Goal: Task Accomplishment & Management: Use online tool/utility

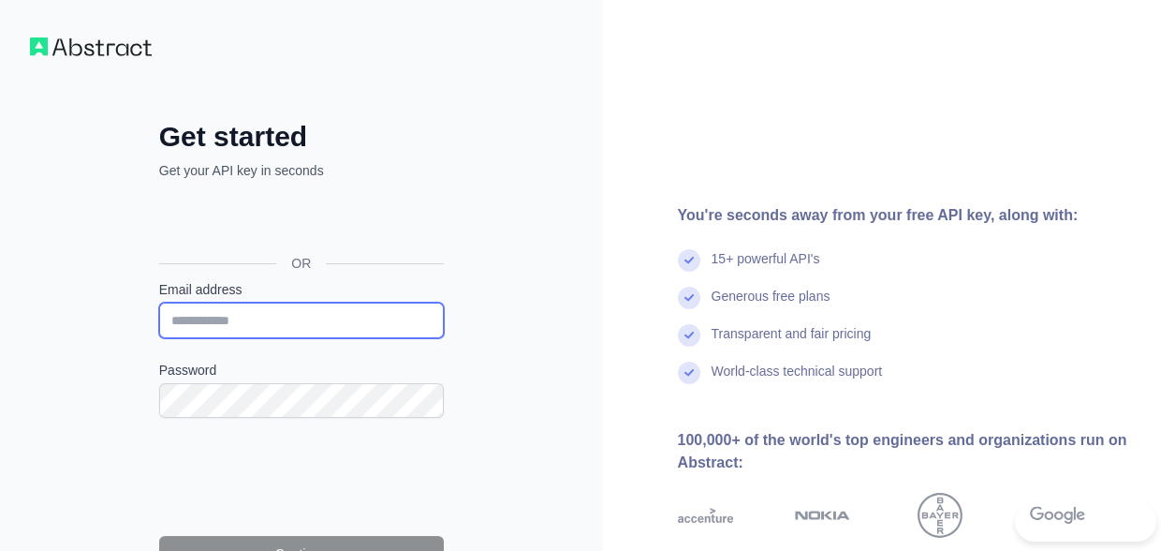
click at [301, 309] on input "Email address" at bounding box center [301, 320] width 285 height 36
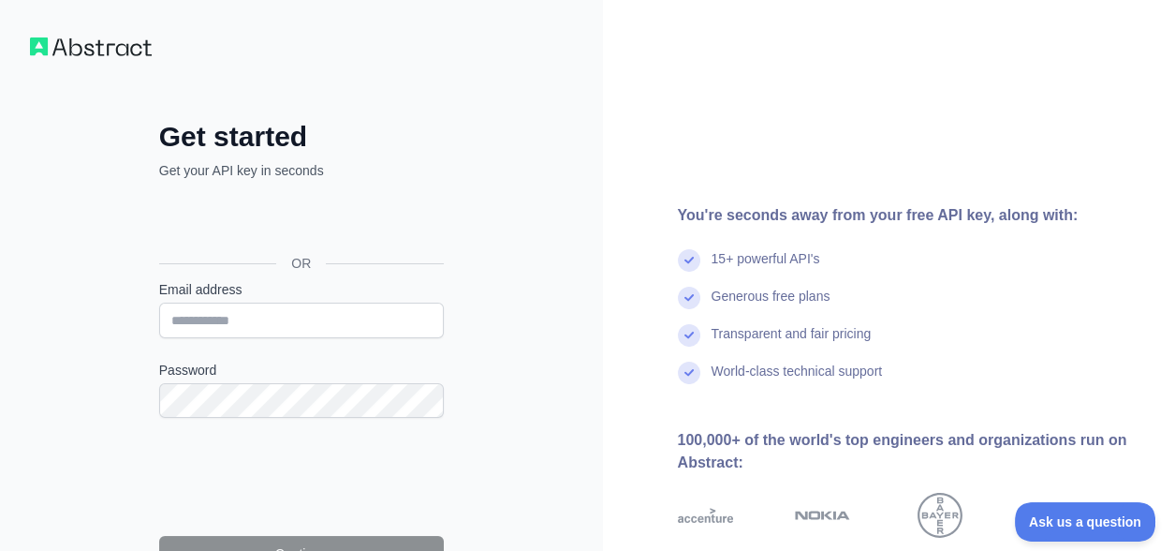
click at [550, 296] on div "Get started Get your API key in seconds OR Email address Password Continue By s…" at bounding box center [301, 384] width 603 height 768
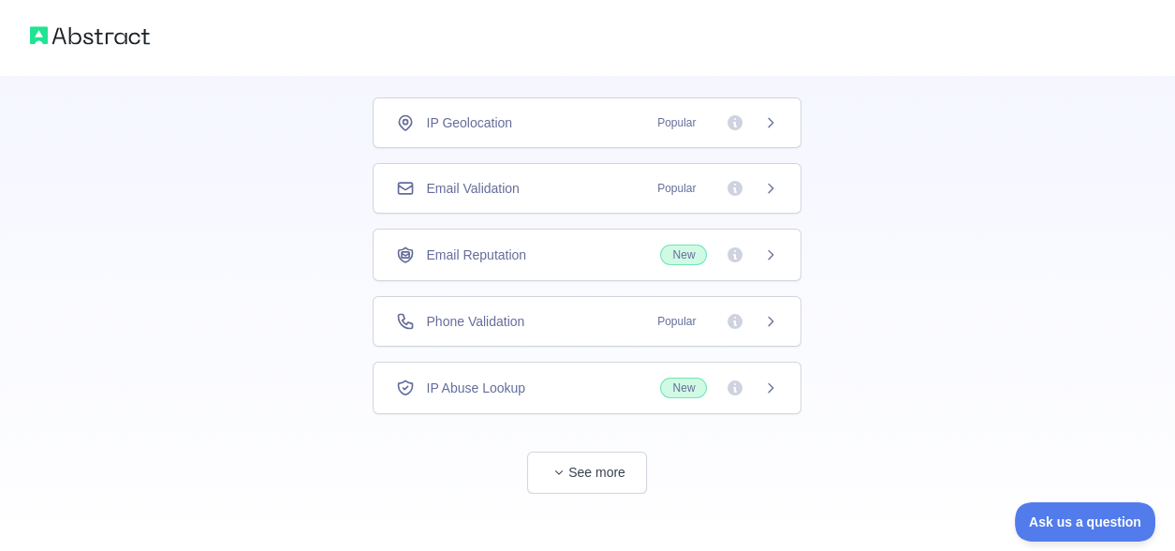
scroll to position [132, 0]
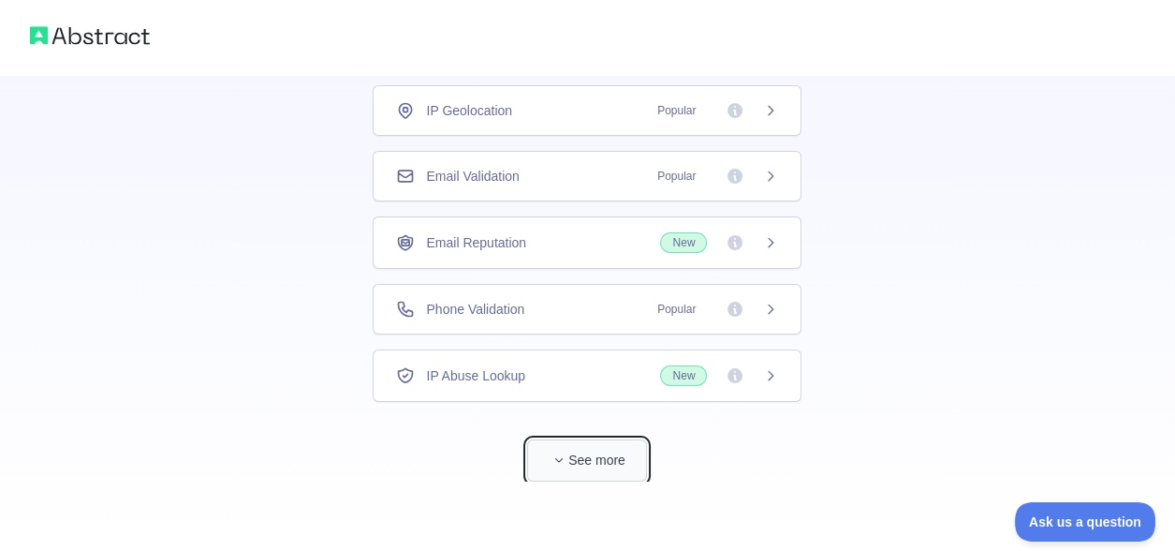
click at [576, 453] on button "See more" at bounding box center [587, 460] width 120 height 42
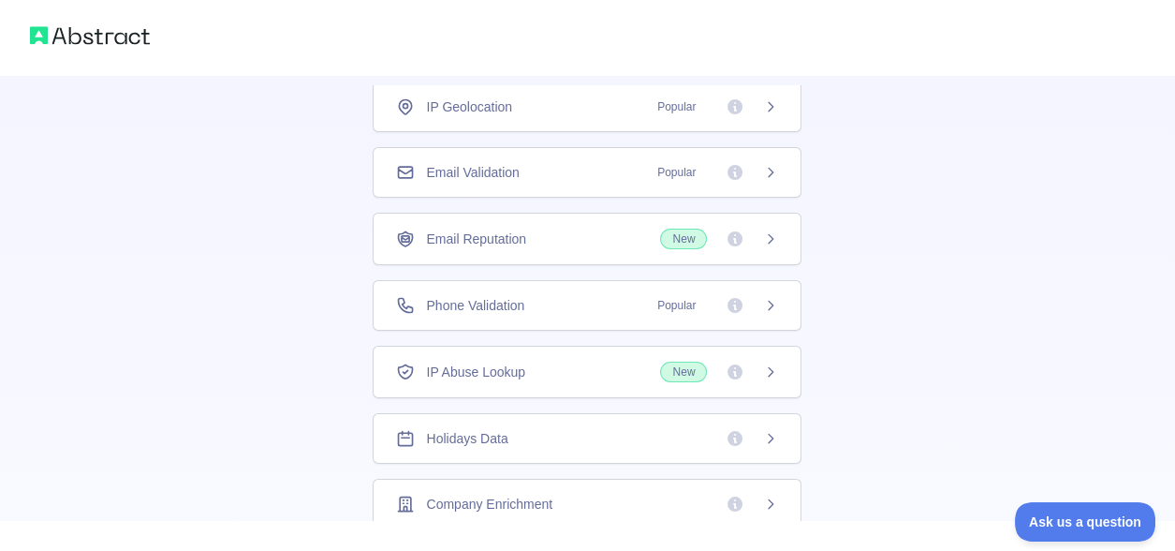
scroll to position [0, 0]
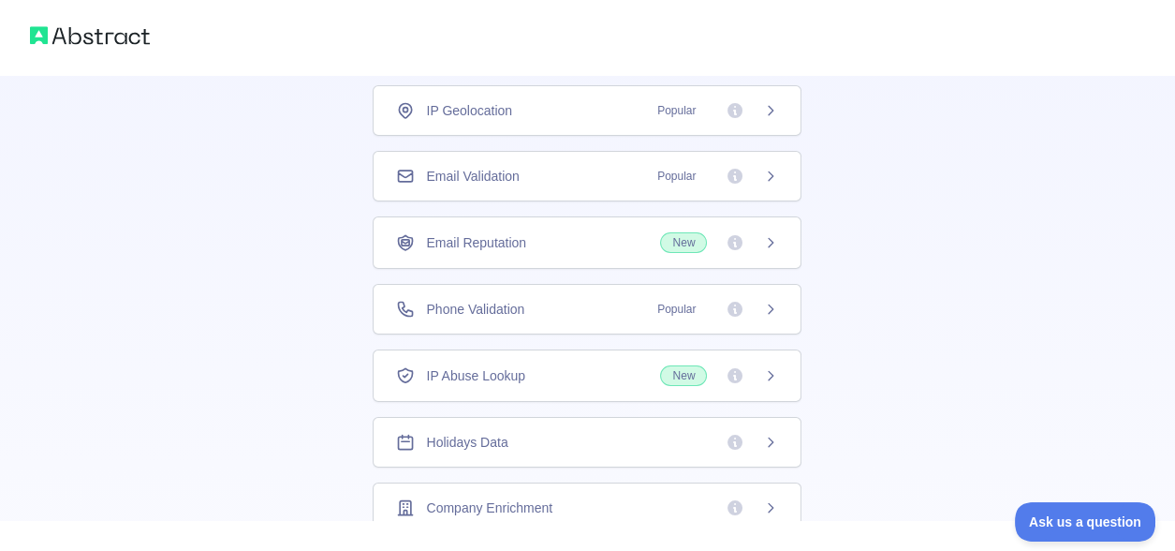
click at [584, 110] on div "IP Geolocation Popular" at bounding box center [587, 110] width 382 height 19
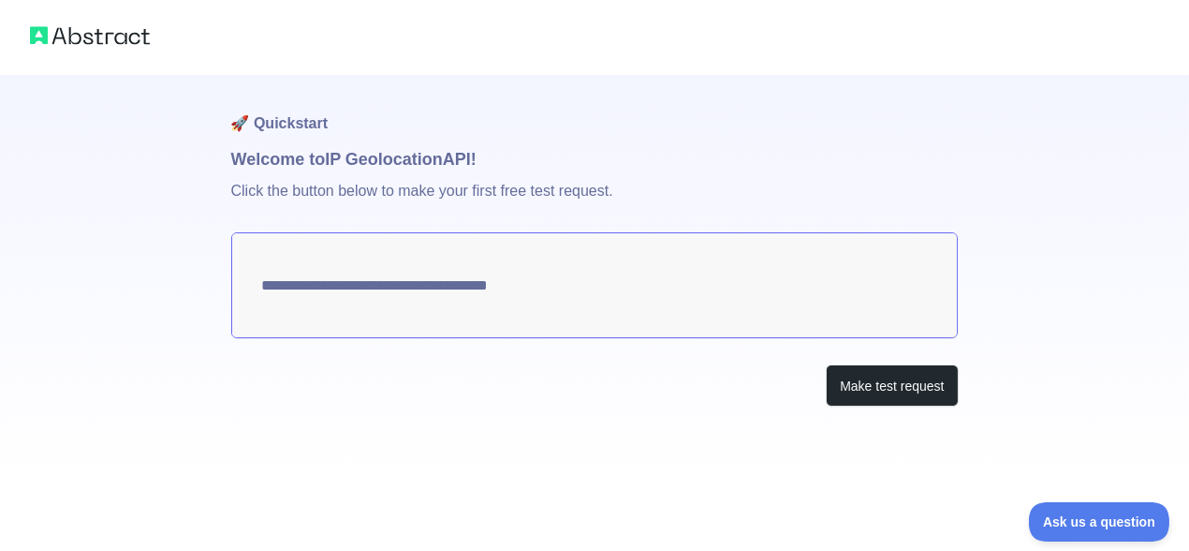
type textarea "**********"
click at [743, 289] on textarea "**********" at bounding box center [595, 285] width 728 height 106
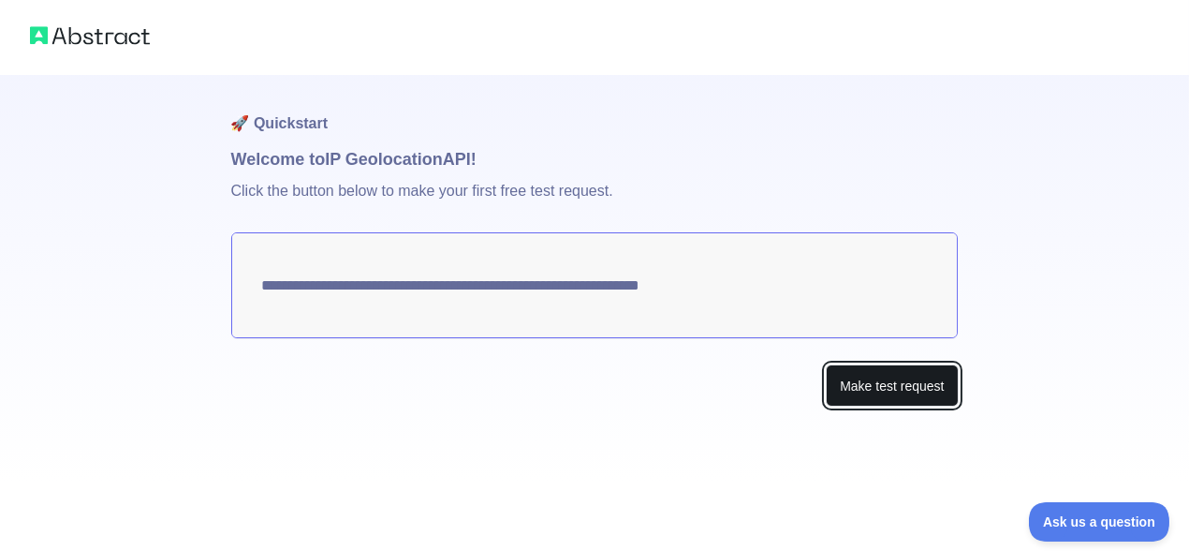
click at [881, 392] on button "Make test request" at bounding box center [892, 385] width 132 height 42
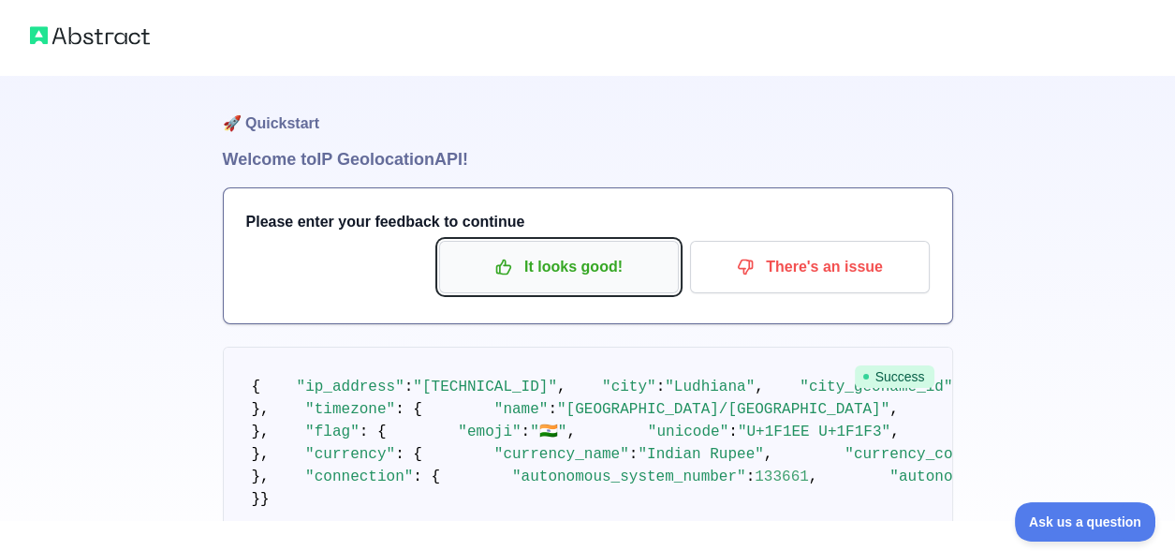
click at [583, 266] on p "It looks good!" at bounding box center [559, 267] width 212 height 32
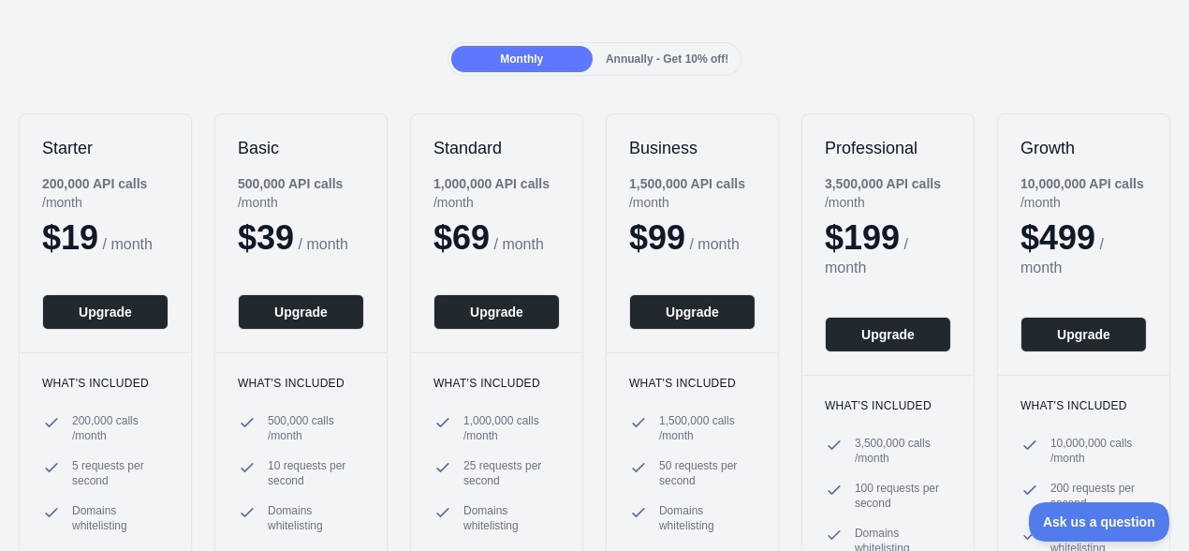
scroll to position [125, 0]
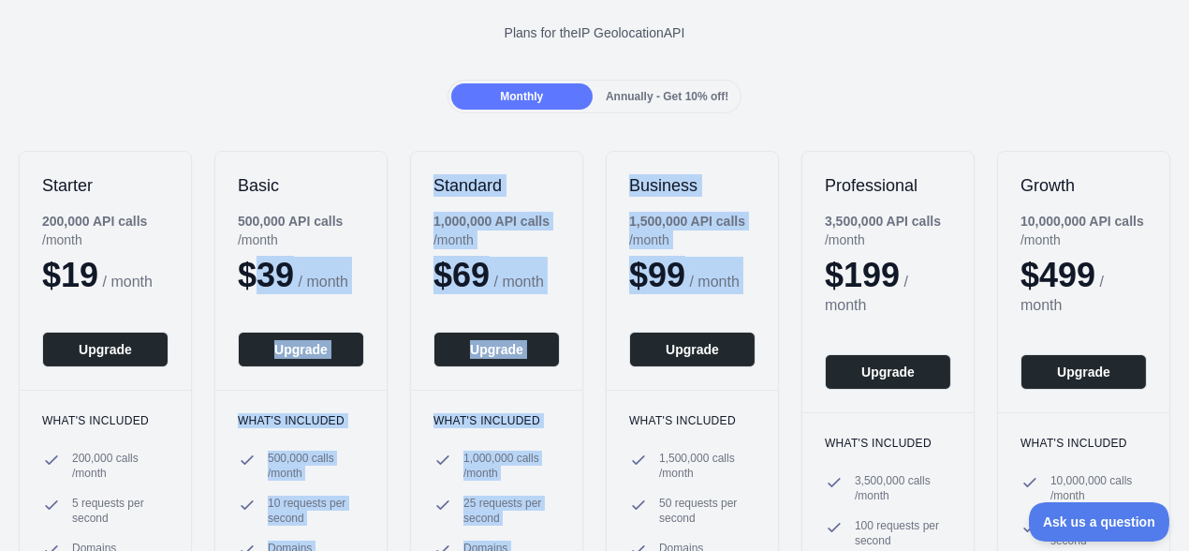
drag, startPoint x: 613, startPoint y: 293, endPoint x: 244, endPoint y: 265, distance: 370.0
click at [252, 265] on div "Starter 200,000 API calls / month $ 19 / month Upgrade What's included 200,000 …" at bounding box center [594, 404] width 1189 height 545
click at [415, 120] on div "Back Upgrade your plan Plans for the IP Geolocation API Monthly Annually - Get …" at bounding box center [594, 319] width 1189 height 873
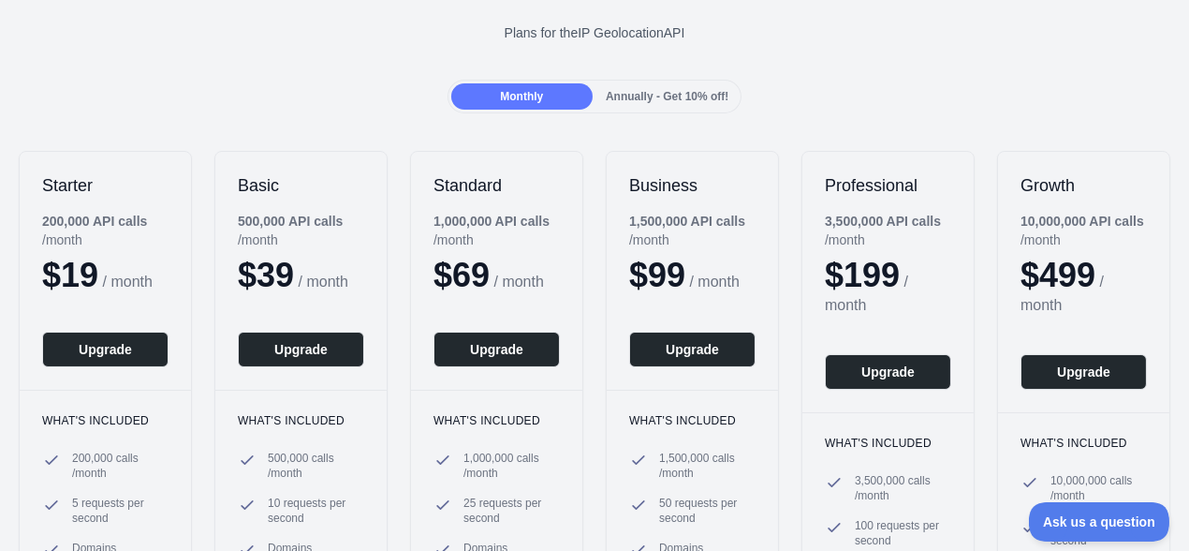
click at [376, 99] on div "Monthly Annually - Get 10% off!" at bounding box center [594, 97] width 1189 height 34
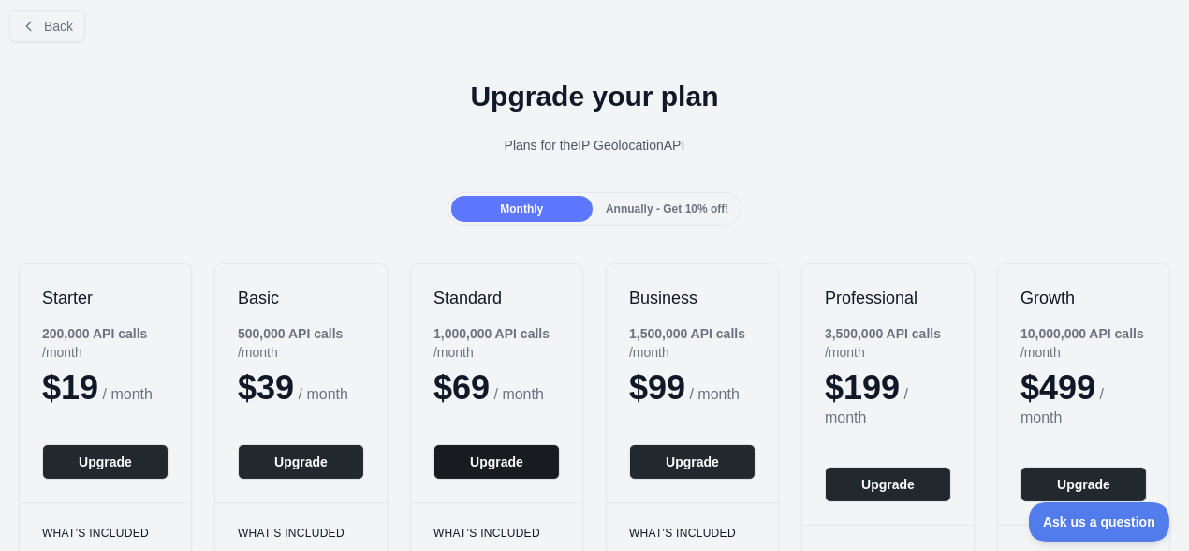
scroll to position [0, 0]
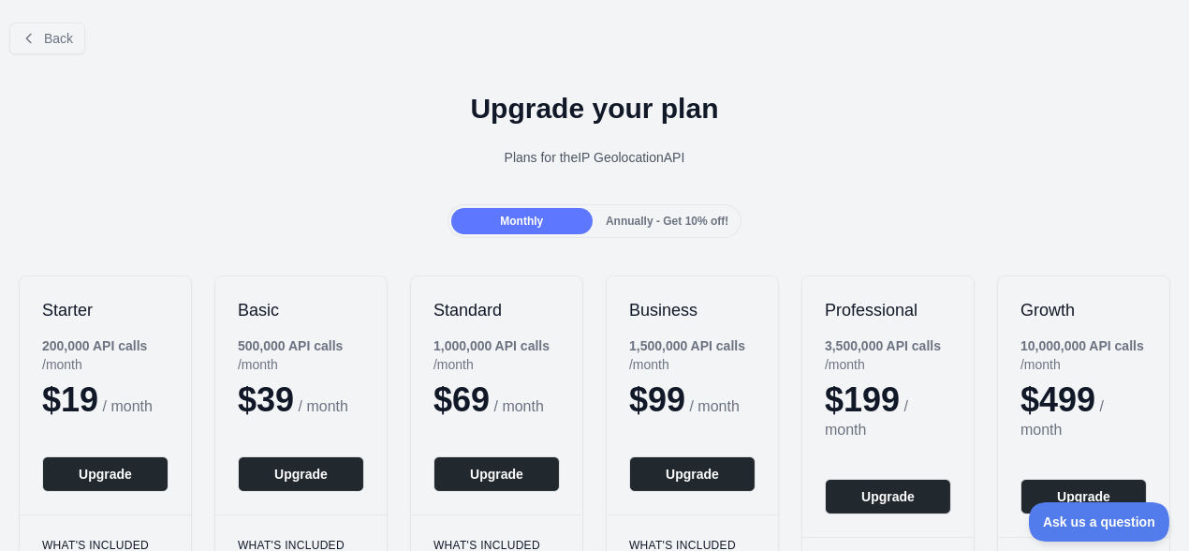
click at [652, 225] on span "Annually - Get 10% off!" at bounding box center [667, 220] width 123 height 13
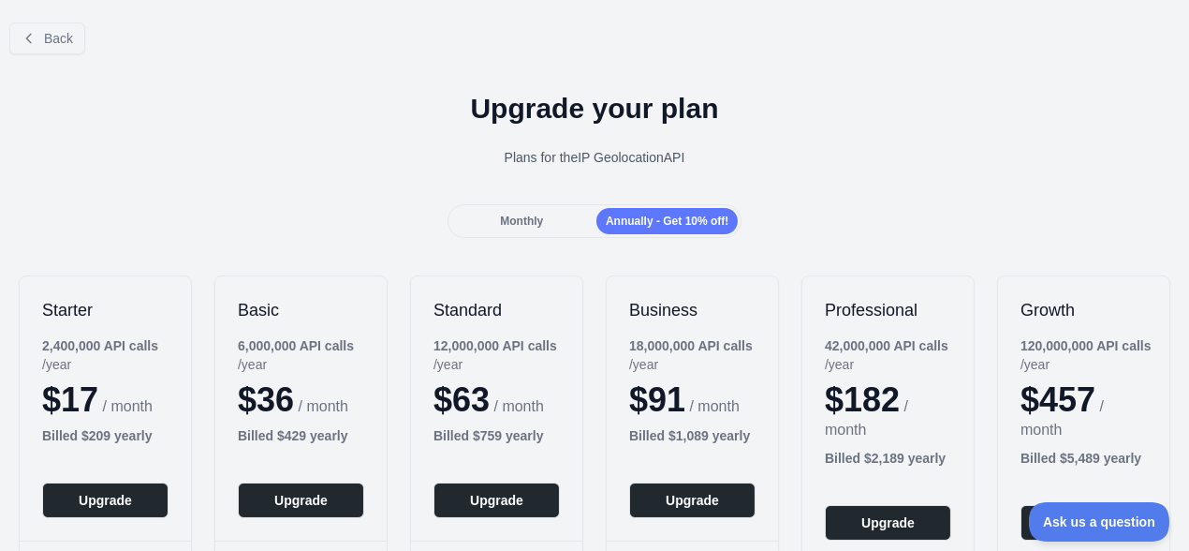
click at [542, 219] on div "Monthly" at bounding box center [521, 221] width 141 height 26
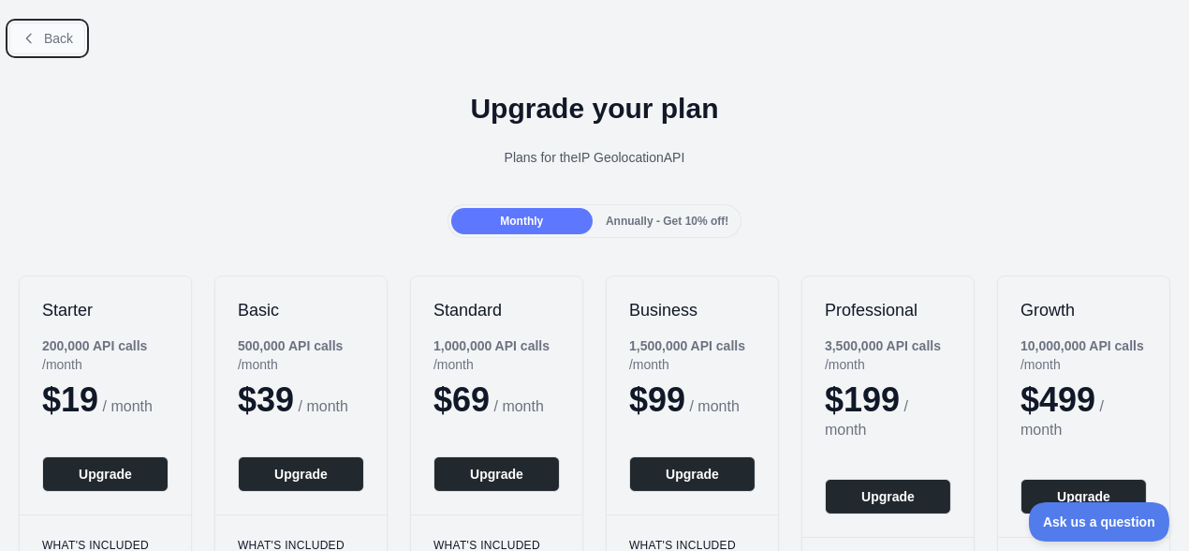
click at [47, 42] on span "Back" at bounding box center [58, 38] width 29 height 15
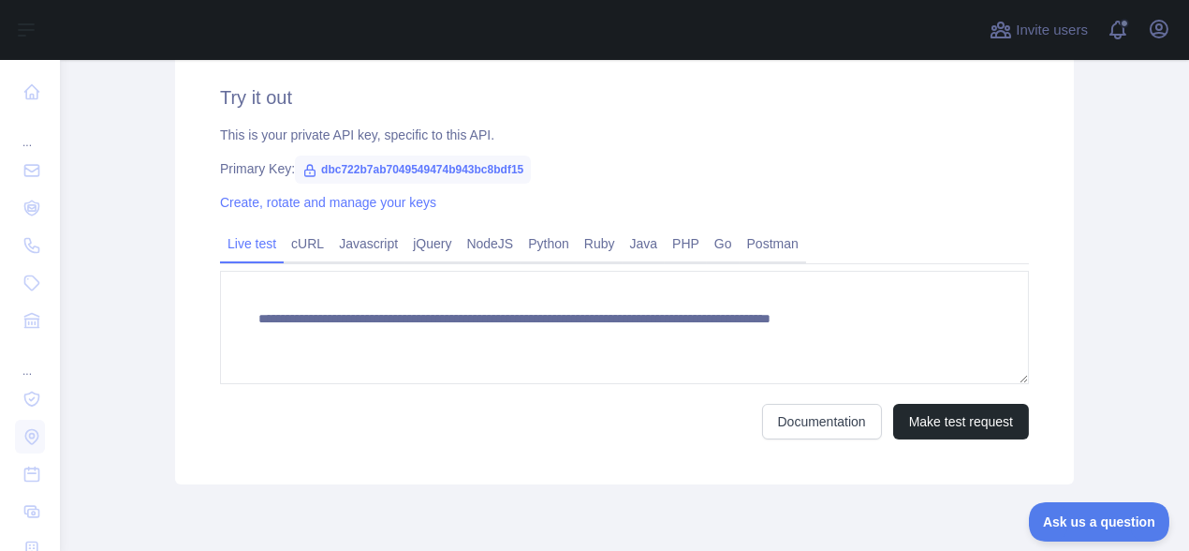
scroll to position [624, 0]
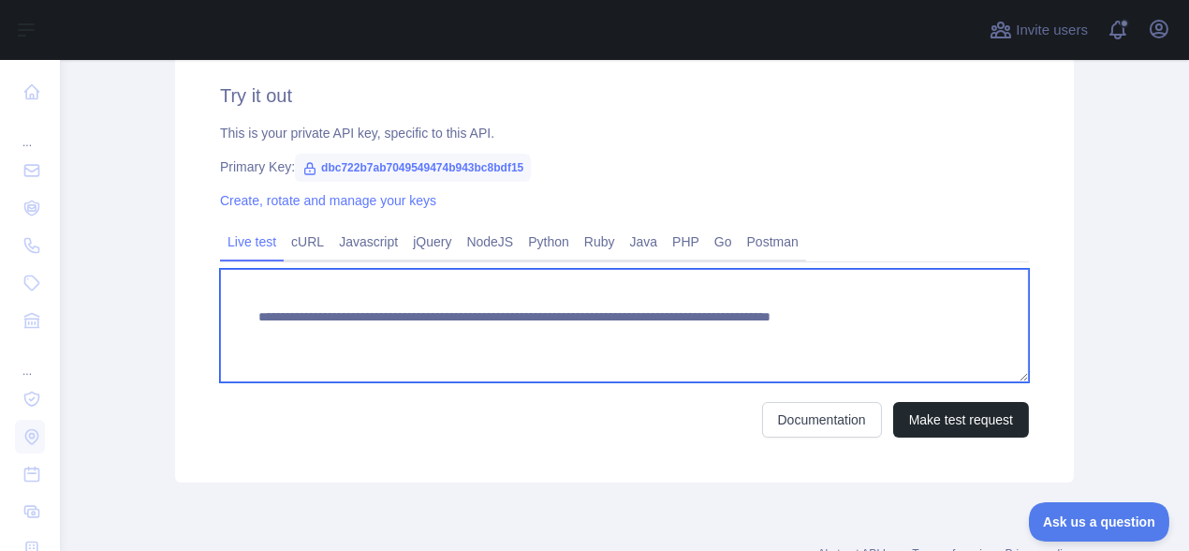
click at [904, 323] on textarea "**********" at bounding box center [624, 325] width 809 height 113
click at [945, 318] on textarea "**********" at bounding box center [624, 325] width 809 height 113
click at [946, 318] on textarea "**********" at bounding box center [624, 325] width 809 height 113
click at [897, 315] on textarea "**********" at bounding box center [624, 325] width 809 height 113
paste textarea
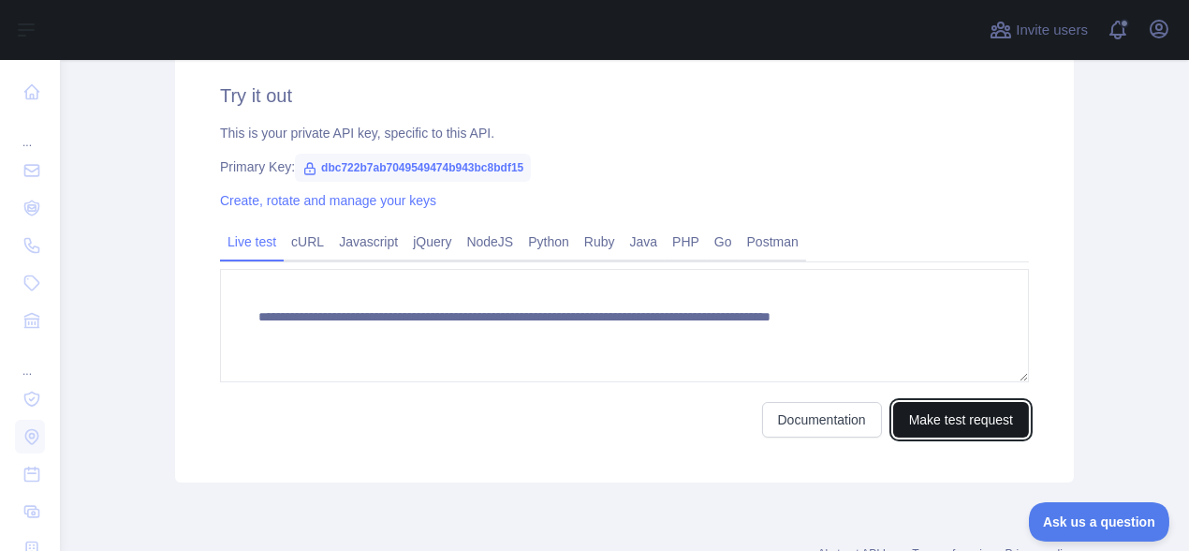
click at [939, 410] on button "Make test request" at bounding box center [961, 420] width 136 height 36
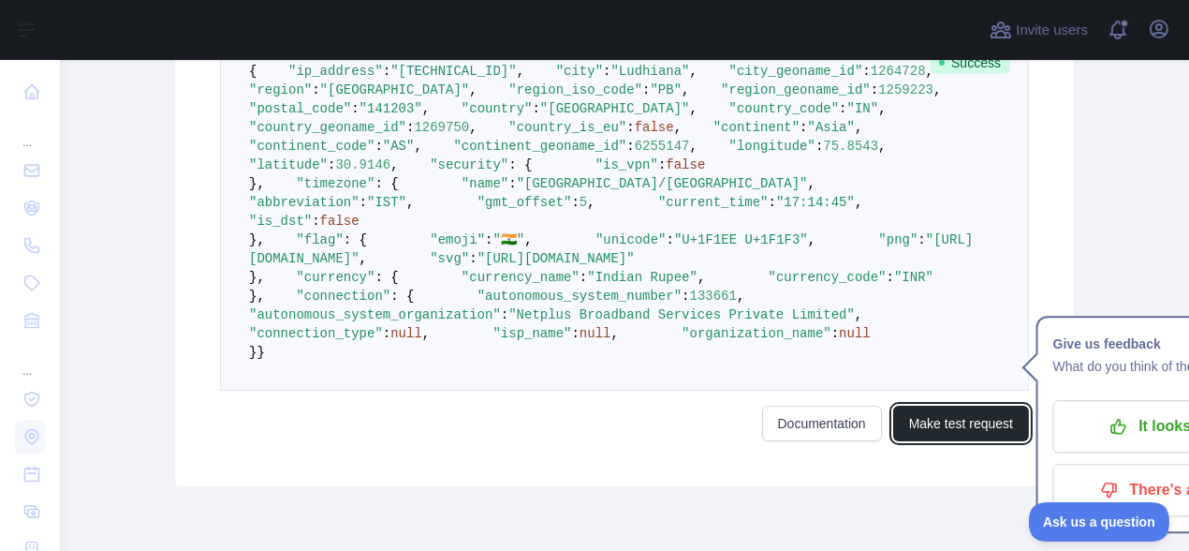
scroll to position [987, 0]
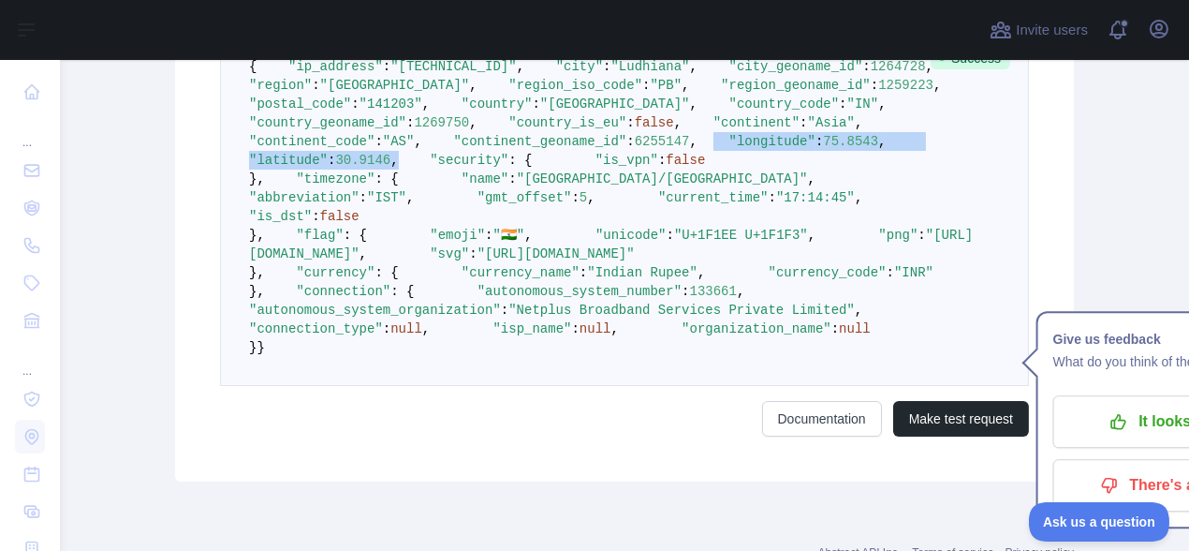
drag, startPoint x: 290, startPoint y: 345, endPoint x: 446, endPoint y: 363, distance: 156.4
click at [446, 363] on pre "{ "ip_address" : "[TECHNICAL_ID]" , "city" : "Ludhiana" , "city_geoname_id" : 1…" at bounding box center [624, 207] width 809 height 358
copy code ""longitude" : 75.8543 , "latitude" : 30.9146 ,"
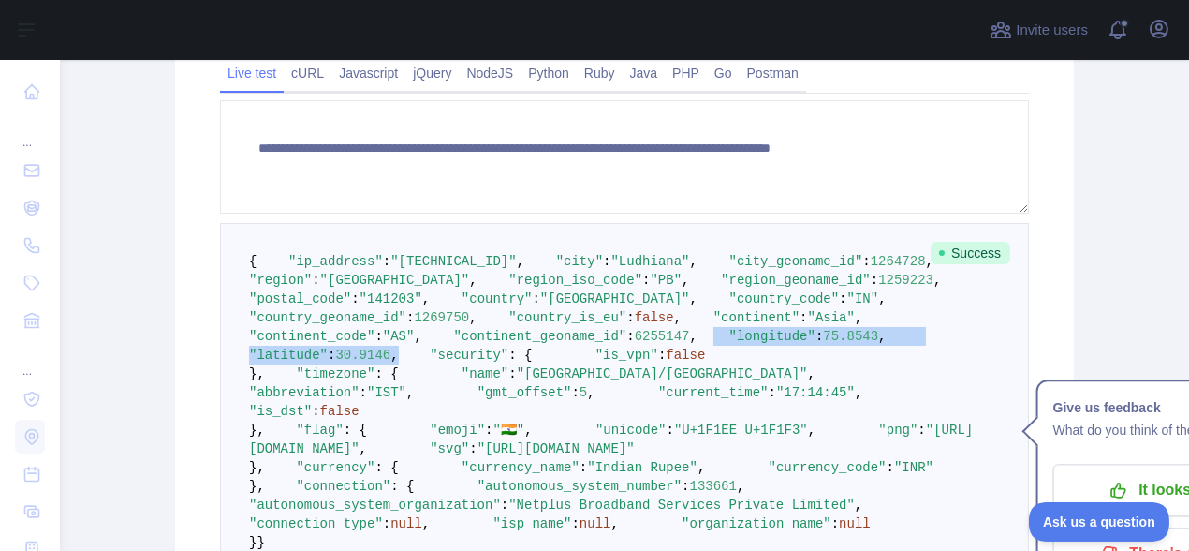
scroll to position [861, 0]
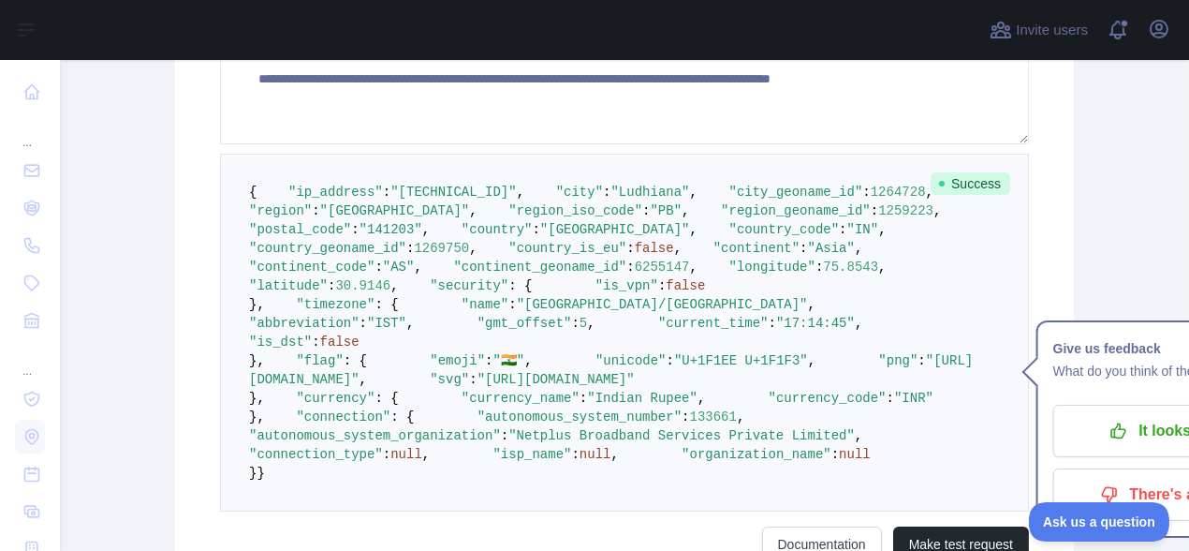
click at [676, 282] on pre "{ "ip_address" : "[TECHNICAL_ID]" , "city" : "Ludhiana" , "city_geoname_id" : 1…" at bounding box center [624, 333] width 809 height 358
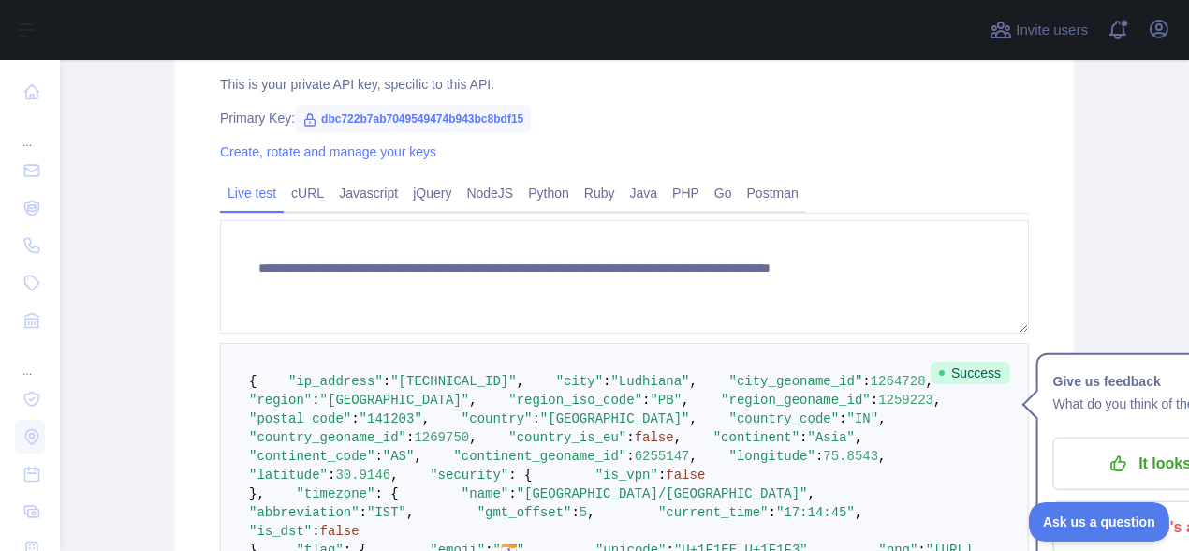
scroll to position [737, 0]
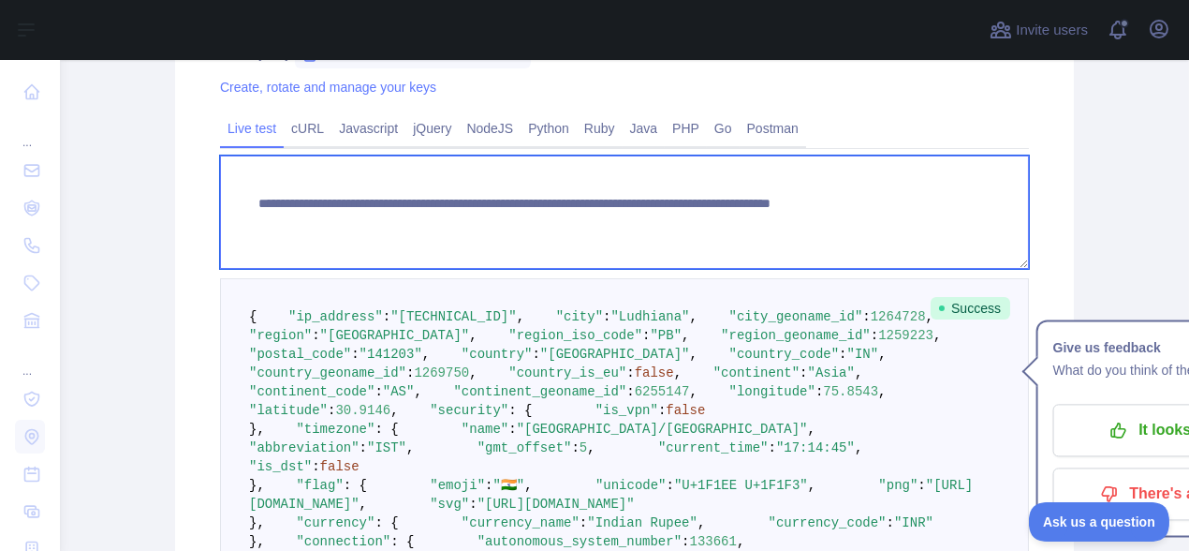
click at [964, 200] on textarea "**********" at bounding box center [624, 211] width 809 height 113
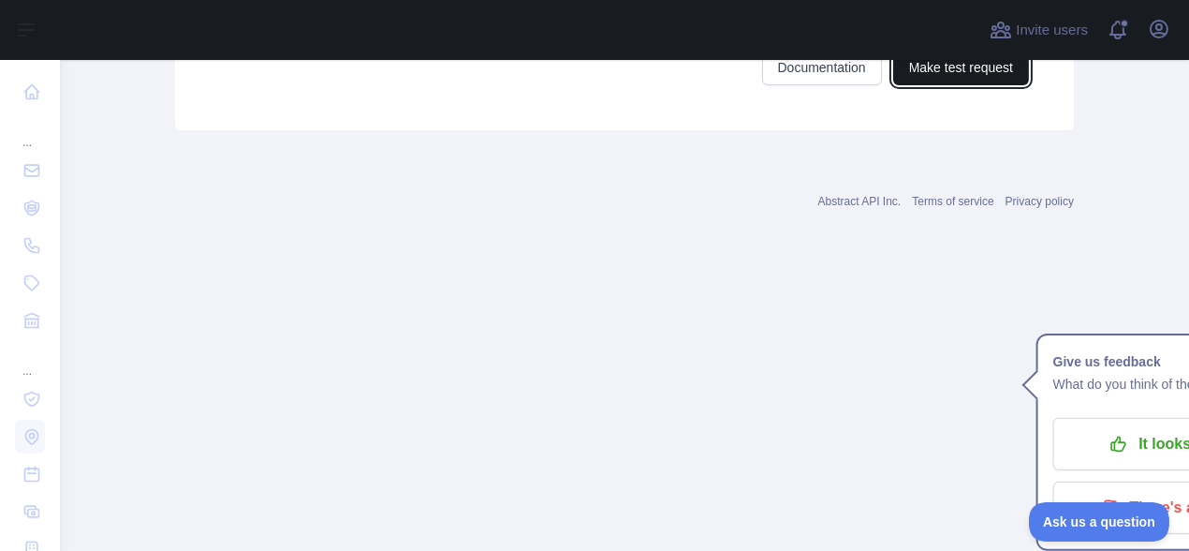
click at [961, 85] on button "Make test request" at bounding box center [961, 68] width 136 height 36
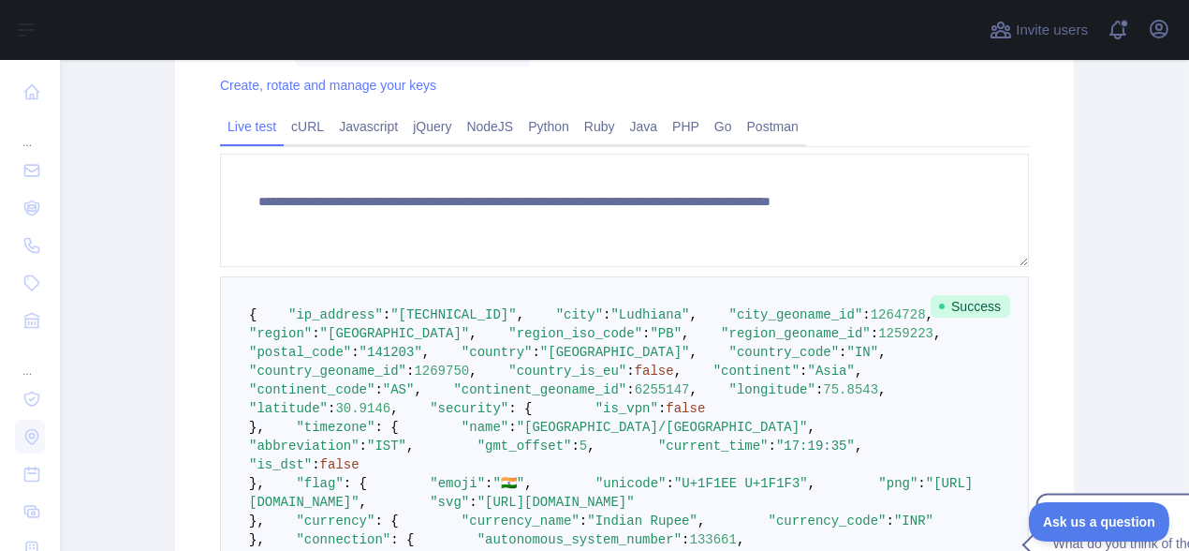
scroll to position [662, 0]
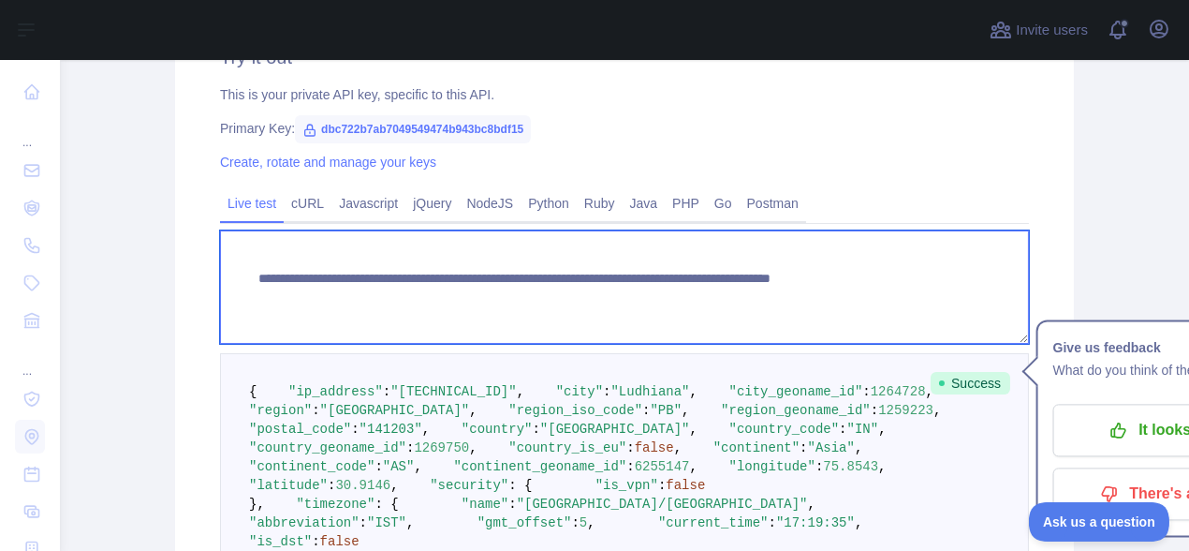
click at [871, 273] on textarea "**********" at bounding box center [624, 286] width 809 height 113
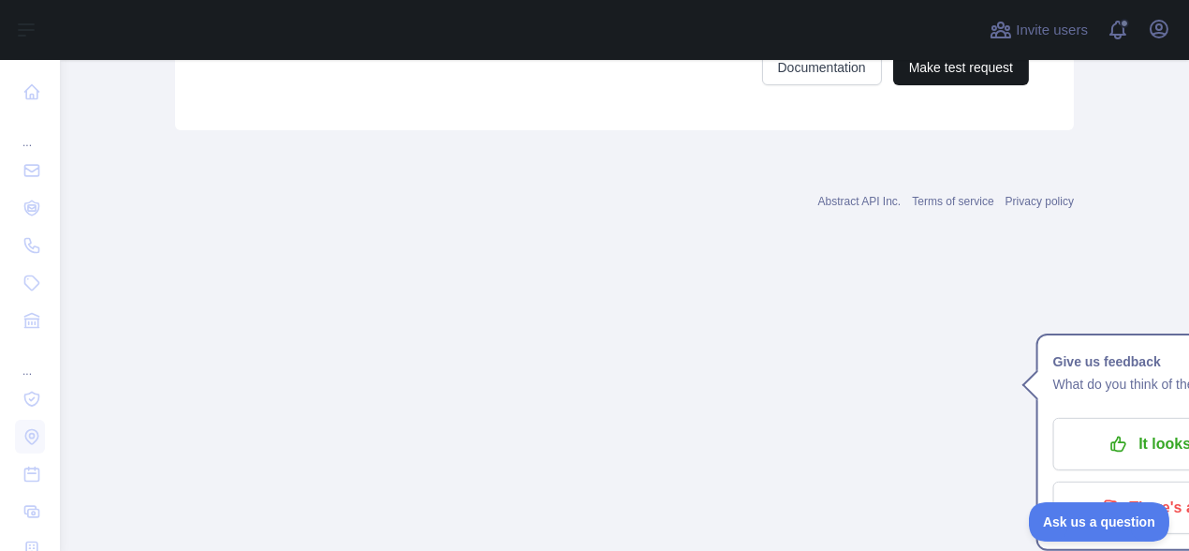
type textarea "**********"
click at [964, 85] on button "Make test request" at bounding box center [961, 68] width 136 height 36
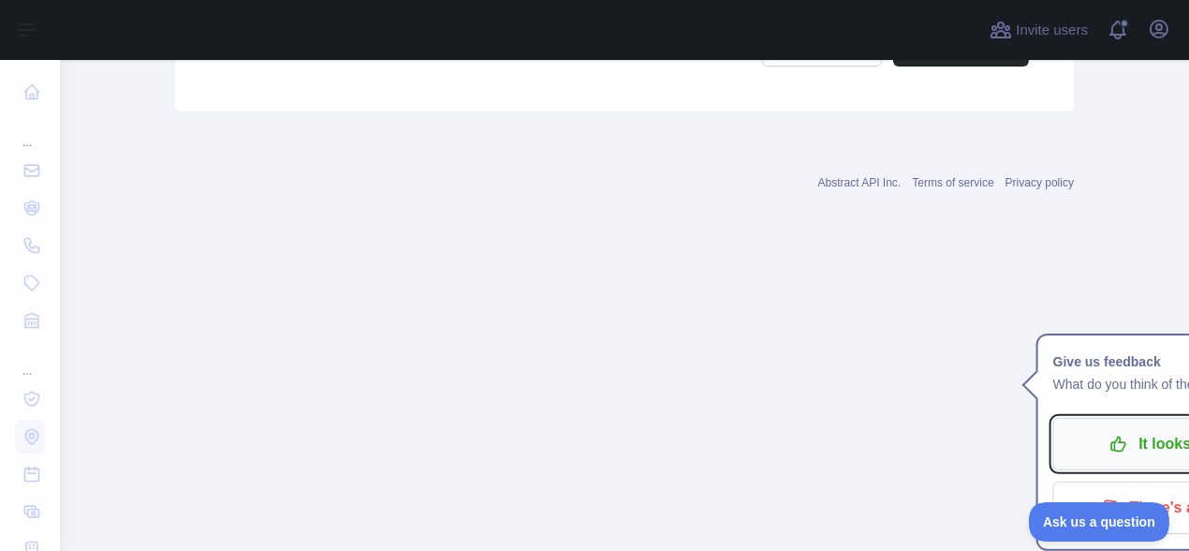
click at [1112, 436] on icon "button" at bounding box center [1118, 443] width 14 height 14
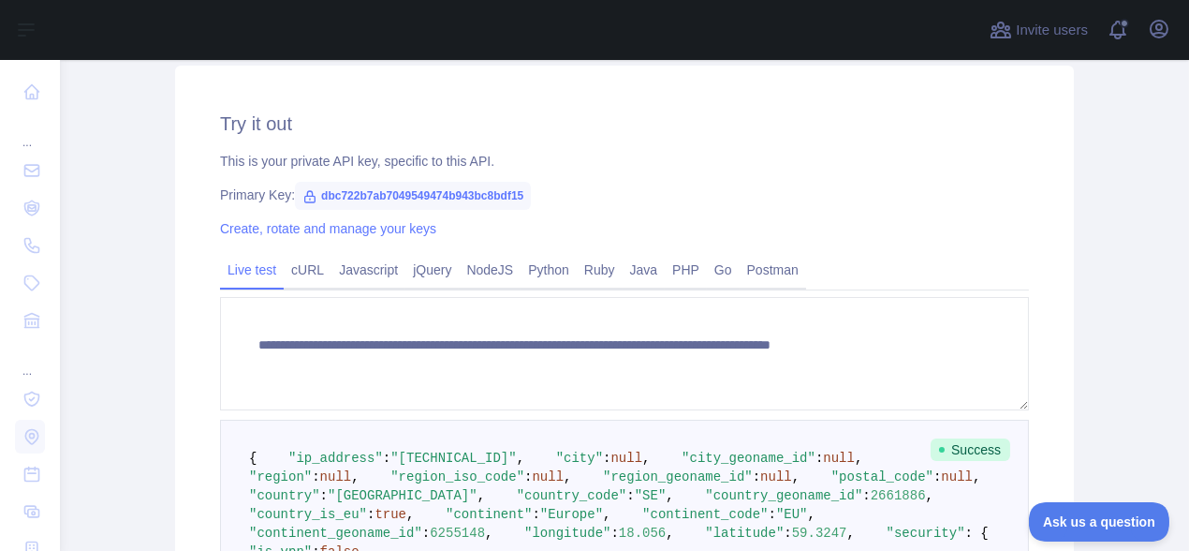
scroll to position [598, 0]
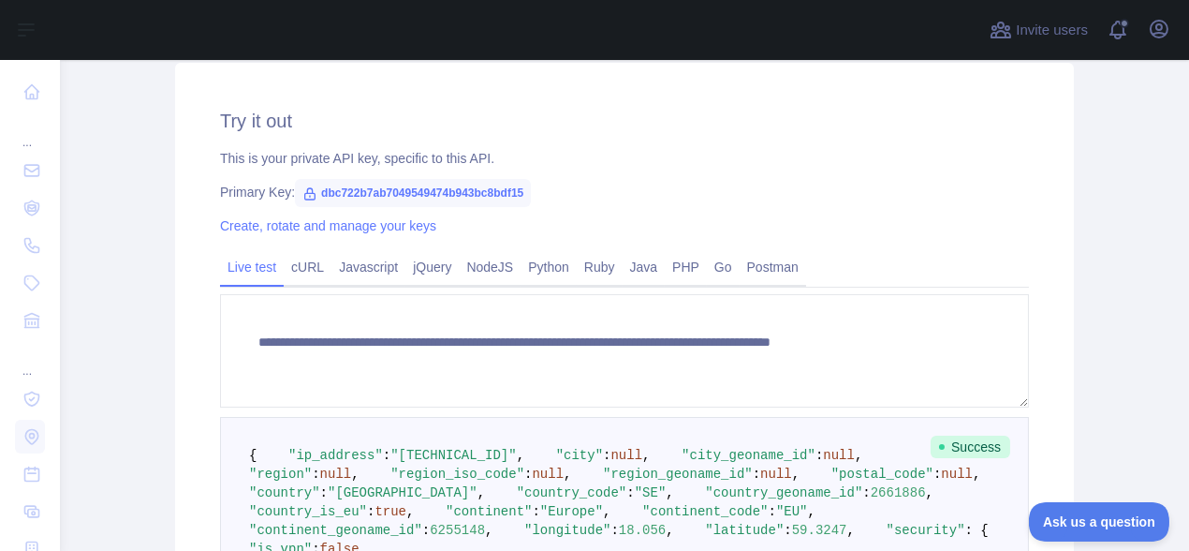
drag, startPoint x: 460, startPoint y: 272, endPoint x: 470, endPoint y: 305, distance: 34.4
click at [460, 272] on link "NodeJS" at bounding box center [490, 267] width 62 height 30
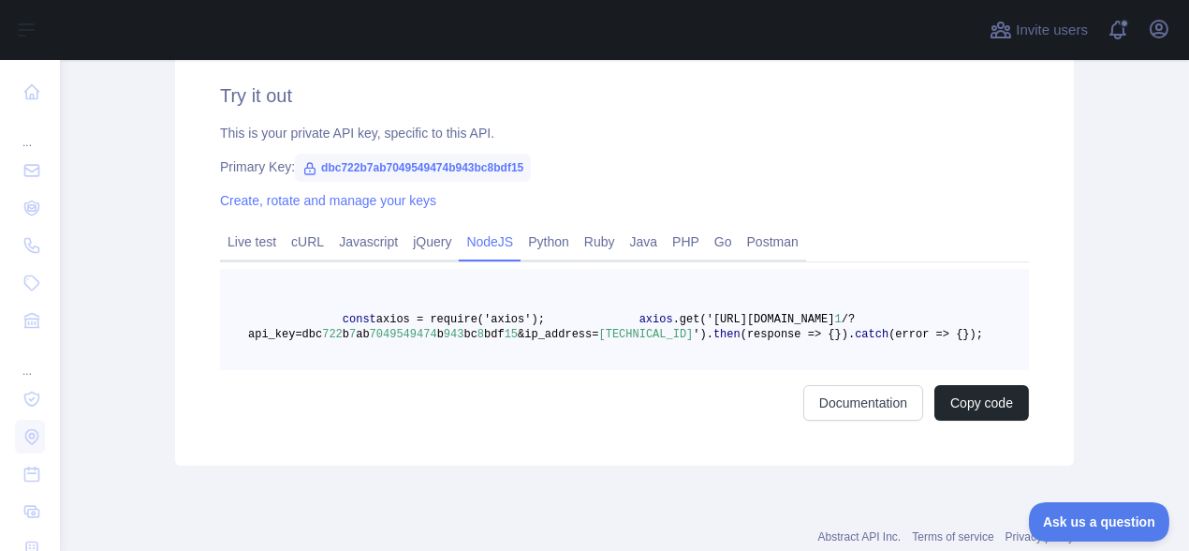
scroll to position [625, 0]
click at [425, 163] on span "dbc722b7ab7049549474b943bc8bdf15" at bounding box center [413, 166] width 236 height 28
copy span "dbc722b7ab7049549474b943bc8bdf15"
